Goal: Task Accomplishment & Management: Use online tool/utility

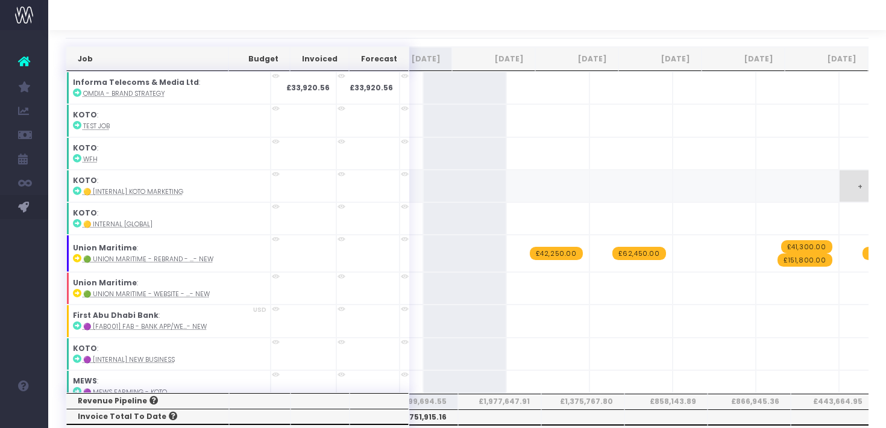
scroll to position [0, 206]
click at [531, 247] on span "£42,250.00" at bounding box center [557, 253] width 53 height 13
type input "38550"
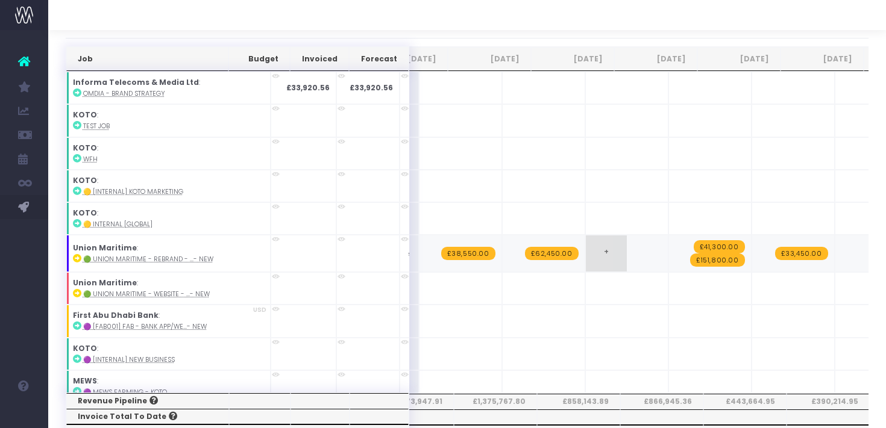
scroll to position [0, 292]
click at [588, 240] on span "+" at bounding box center [608, 254] width 41 height 36
type input "20650"
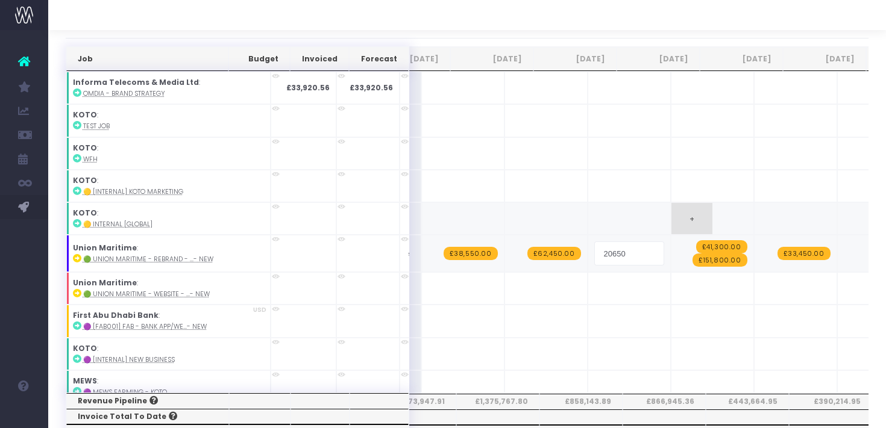
click at [696, 240] on span "£41,300.00" at bounding box center [721, 246] width 51 height 13
type input "20650"
click at [588, 257] on span "+" at bounding box center [608, 254] width 41 height 36
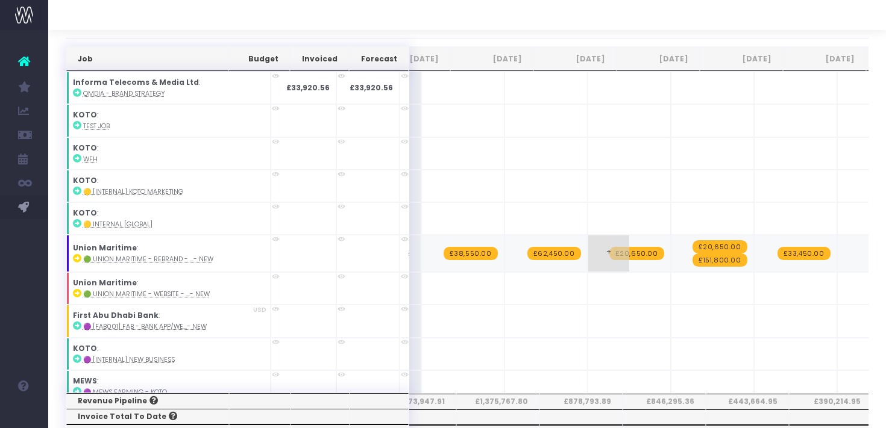
click at [588, 257] on span "+" at bounding box center [608, 254] width 41 height 36
drag, startPoint x: 571, startPoint y: 253, endPoint x: 577, endPoint y: 212, distance: 42.0
click at [594, 253] on input "-327550" at bounding box center [629, 254] width 70 height 24
click at [607, 254] on span "-£327,550.00" at bounding box center [635, 260] width 57 height 13
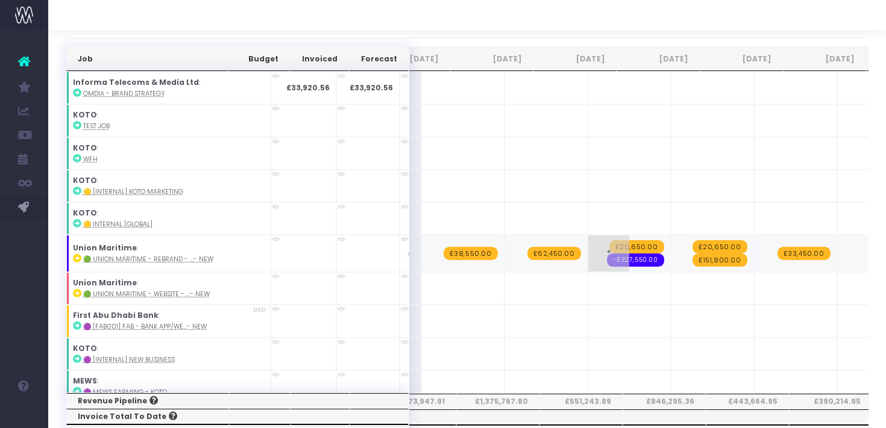
click at [607, 254] on span "-£327,550.00" at bounding box center [635, 260] width 57 height 13
type input "75900"
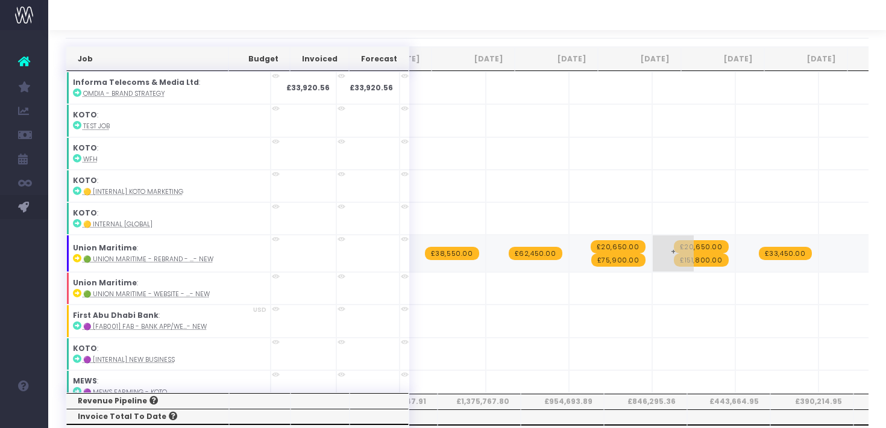
click at [674, 254] on span "£151,800.00" at bounding box center [701, 260] width 55 height 13
type input "75900"
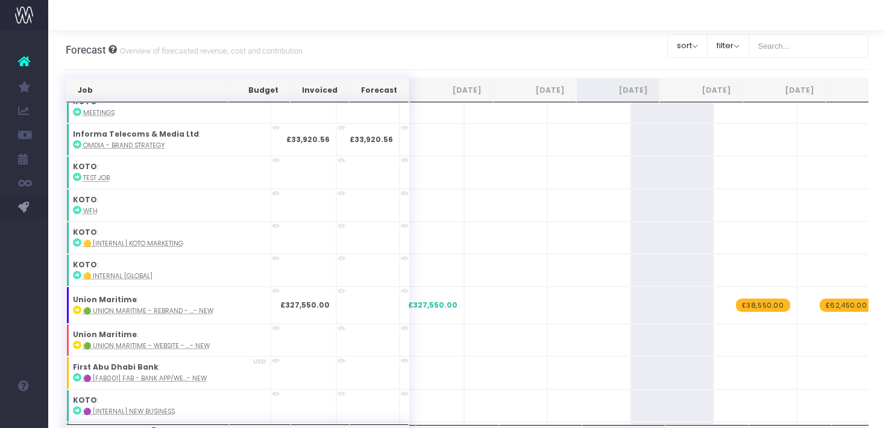
scroll to position [3354, 0]
